Goal: Use online tool/utility: Utilize a website feature to perform a specific function

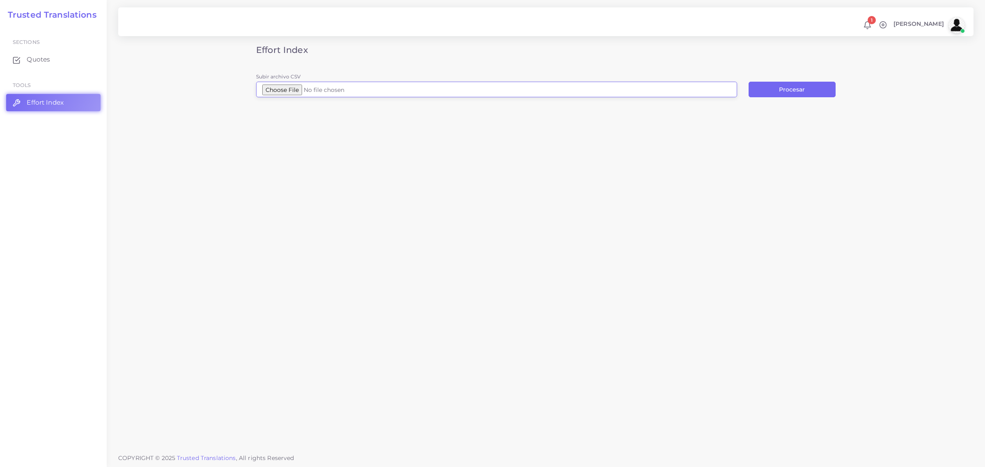
click at [289, 89] on input "Subir archivo CSV" at bounding box center [496, 90] width 481 height 16
type input "C:\fakepath\Outpatient Service Flyer.docx.csv"
click at [786, 90] on button "Procesar" at bounding box center [792, 90] width 87 height 16
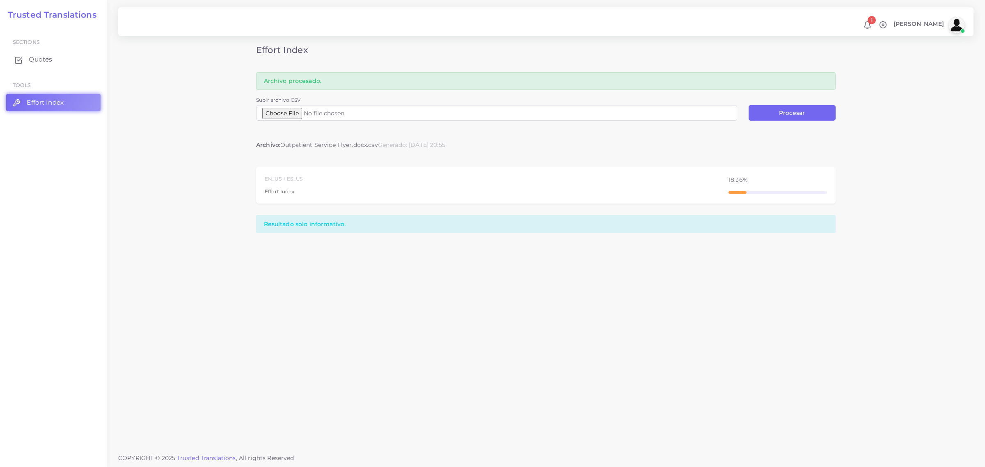
click at [36, 57] on span "Quotes" at bounding box center [40, 59] width 23 height 9
